Goal: Find specific page/section: Find specific page/section

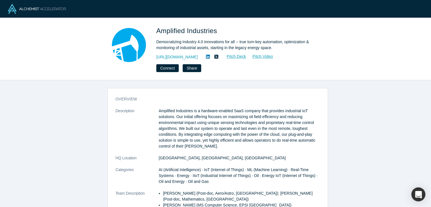
click at [190, 56] on link "[URL][DOMAIN_NAME]" at bounding box center [177, 57] width 42 height 6
